Goal: Task Accomplishment & Management: Complete application form

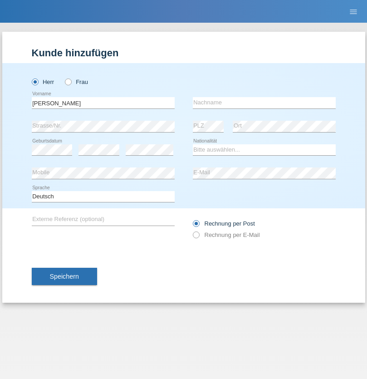
type input "[PERSON_NAME]"
click at [264, 103] on input "text" at bounding box center [264, 102] width 143 height 11
type input "Sejfijaj"
select select "CH"
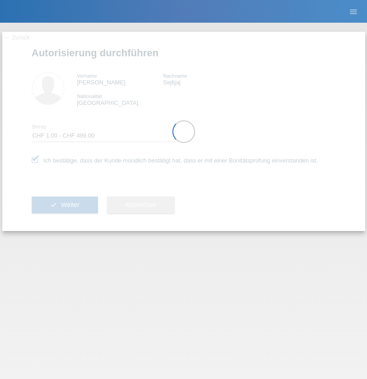
select select "1"
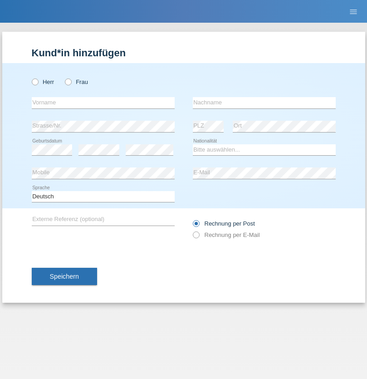
radio input "true"
click at [103, 103] on input "text" at bounding box center [103, 102] width 143 height 11
type input "[PERSON_NAME]"
click at [264, 103] on input "text" at bounding box center [264, 102] width 143 height 11
type input "Schiopu"
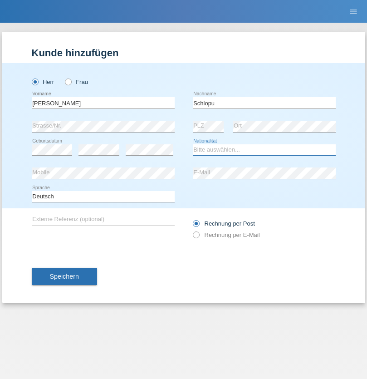
select select "CH"
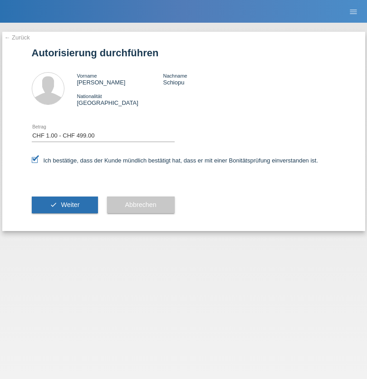
select select "1"
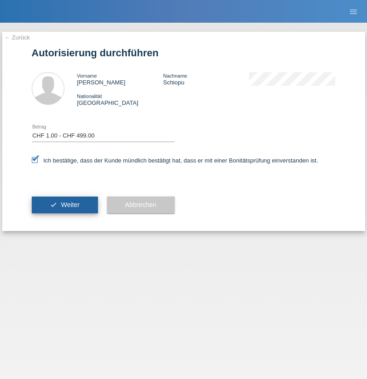
click at [64, 205] on span "Weiter" at bounding box center [70, 204] width 19 height 7
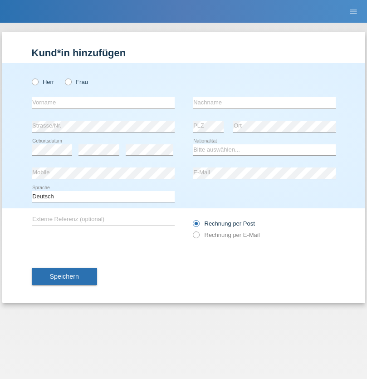
radio input "true"
click at [103, 103] on input "text" at bounding box center [103, 102] width 143 height 11
type input "[PERSON_NAME]"
click at [264, 103] on input "text" at bounding box center [264, 102] width 143 height 11
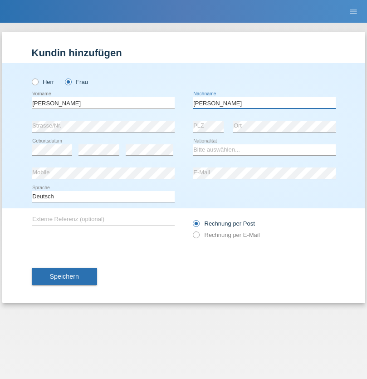
type input "Susana Mirabela"
select select "RO"
select select "C"
select select "10"
select select "11"
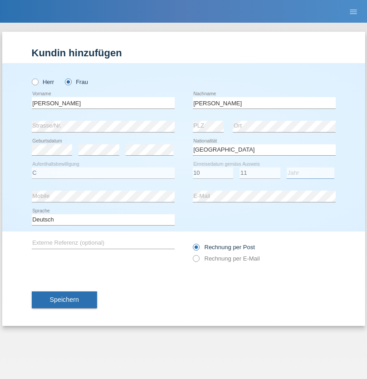
select select "2021"
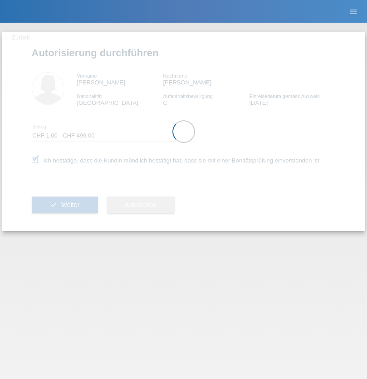
select select "1"
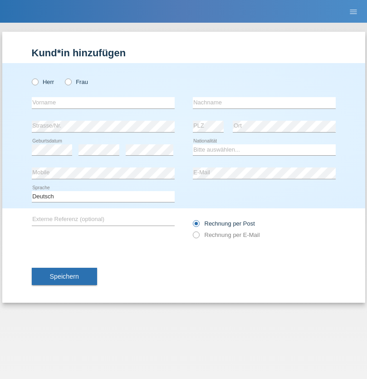
radio input "true"
select select "CH"
radio input "true"
click at [103, 103] on input "text" at bounding box center [103, 102] width 143 height 11
type input "[PERSON_NAME]"
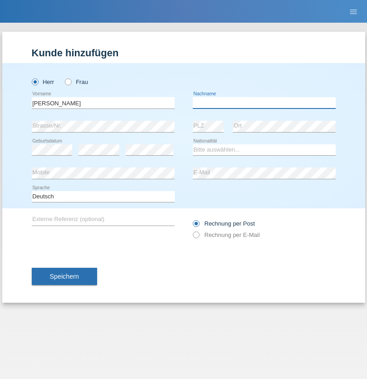
click at [264, 103] on input "text" at bounding box center [264, 102] width 143 height 11
type input "[PERSON_NAME]"
select select "RO"
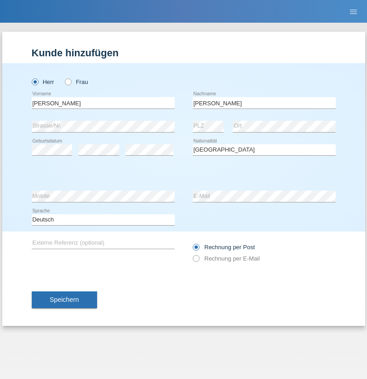
select select "C"
select select "01"
select select "07"
select select "2021"
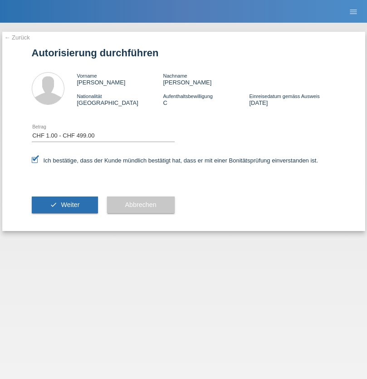
select select "1"
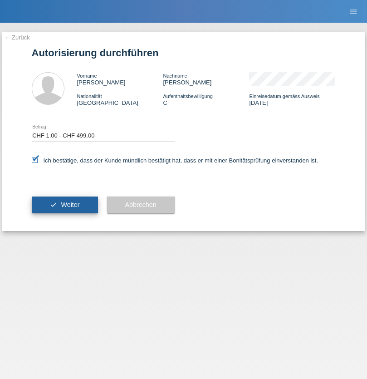
click at [64, 205] on span "Weiter" at bounding box center [70, 204] width 19 height 7
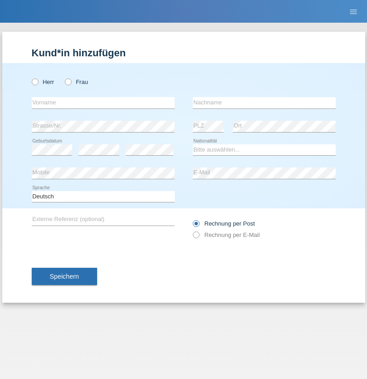
radio input "true"
click at [103, 103] on input "text" at bounding box center [103, 102] width 143 height 11
type input "[PERSON_NAME]"
click at [264, 103] on input "text" at bounding box center [264, 102] width 143 height 11
type input "Sejfijaj"
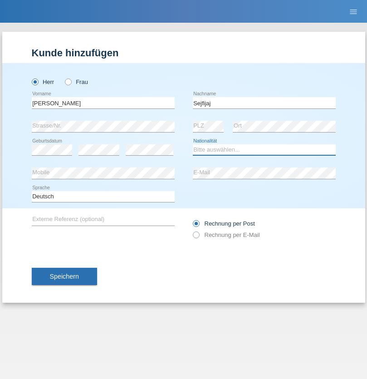
select select "CH"
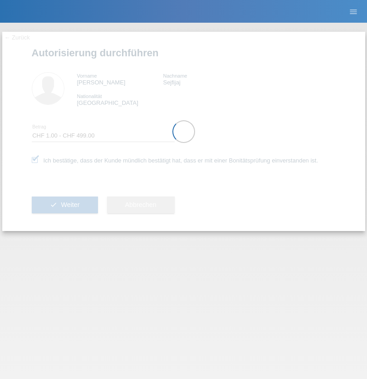
select select "1"
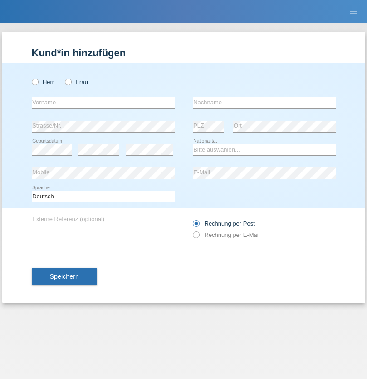
radio input "true"
click at [103, 103] on input "text" at bounding box center [103, 102] width 143 height 11
type input "Edita"
click at [264, 103] on input "text" at bounding box center [264, 102] width 143 height 11
type input "Sadriu"
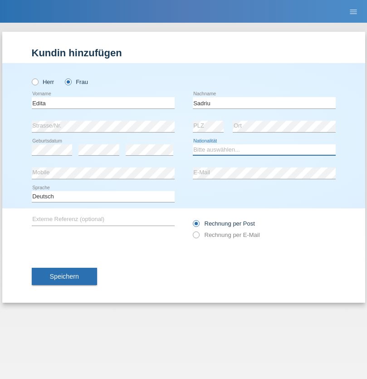
select select "XK"
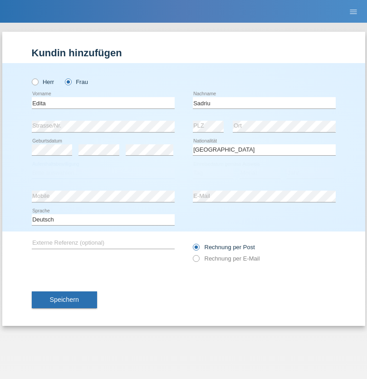
select select "C"
select select "29"
select select "07"
select select "2008"
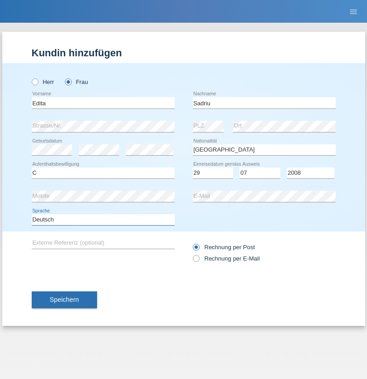
select select "en"
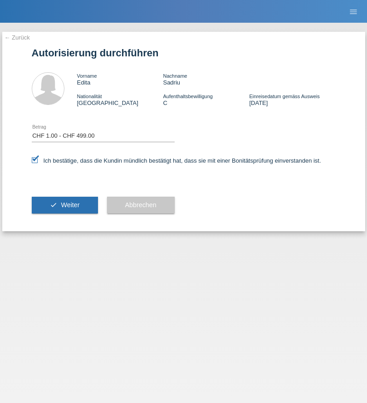
select select "1"
click at [64, 205] on span "Weiter" at bounding box center [70, 204] width 19 height 7
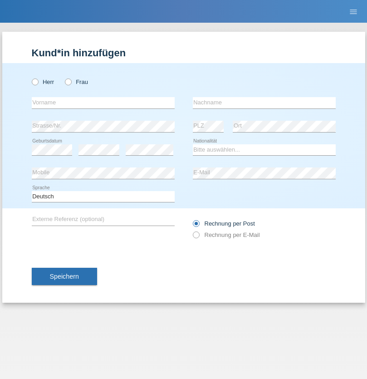
radio input "true"
click at [103, 103] on input "text" at bounding box center [103, 102] width 143 height 11
type input "Zsolt"
click at [264, 103] on input "text" at bounding box center [264, 102] width 143 height 11
type input "Kappelmayer"
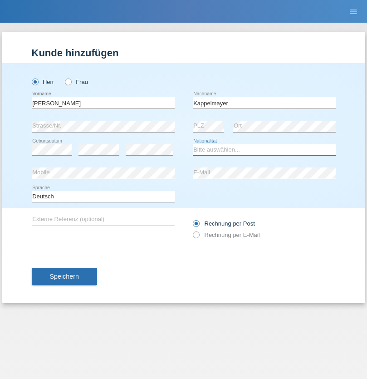
select select "MG"
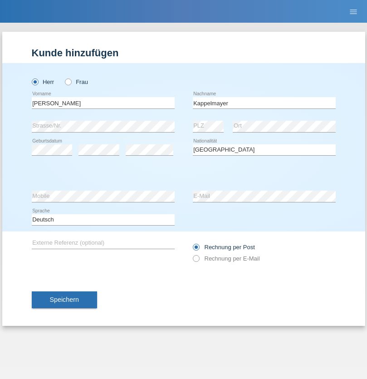
select select "C"
select select "30"
select select "08"
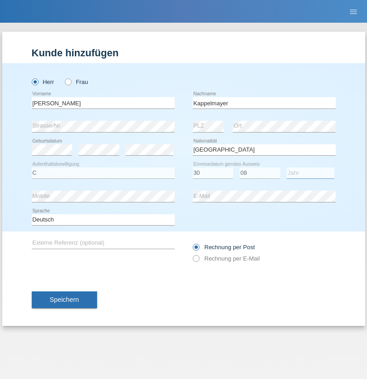
select select "2021"
select select "en"
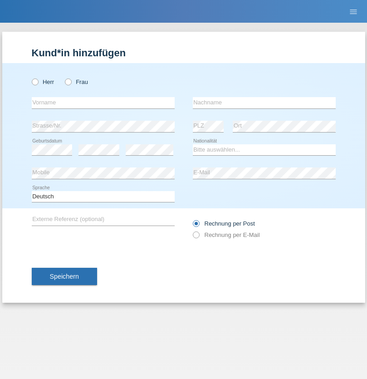
radio input "true"
click at [103, 103] on input "text" at bounding box center [103, 102] width 143 height 11
type input "firat"
click at [264, 103] on input "text" at bounding box center [264, 102] width 143 height 11
type input "kara"
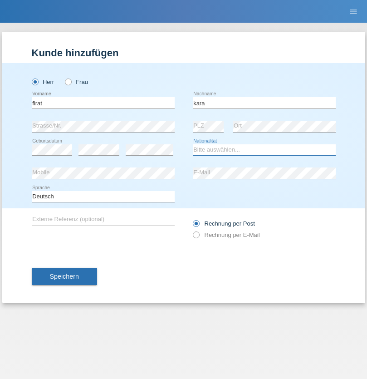
select select "CH"
radio input "true"
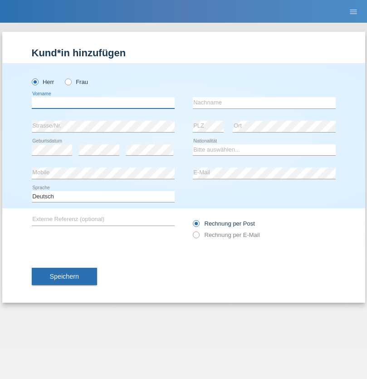
click at [103, 103] on input "text" at bounding box center [103, 102] width 143 height 11
type input "Jean Panda"
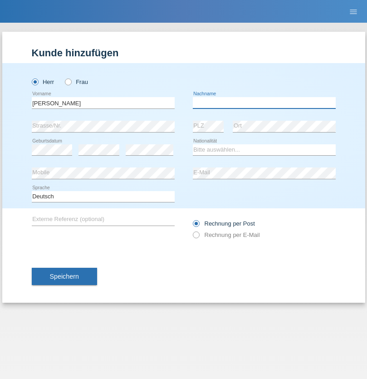
click at [264, 103] on input "text" at bounding box center [264, 102] width 143 height 11
type input "Panda nzinga"
select select "MN"
select select "C"
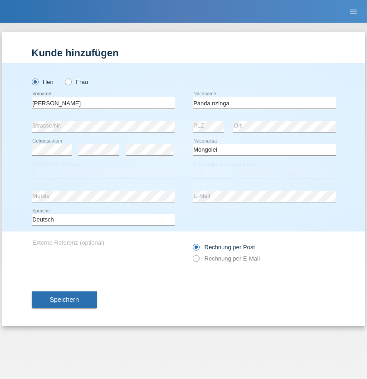
select select "28"
select select "11"
select select "2001"
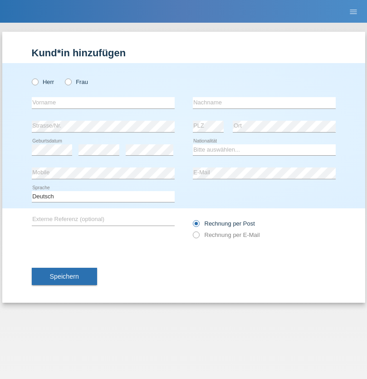
radio input "true"
select select "HU"
select select "C"
select select "30"
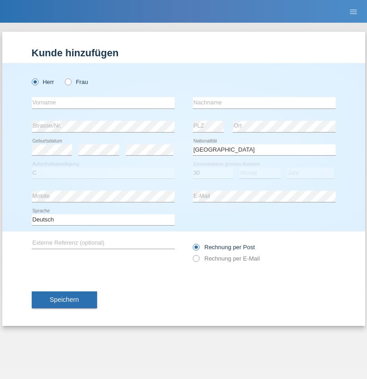
select select "10"
select select "2021"
